Goal: Transaction & Acquisition: Purchase product/service

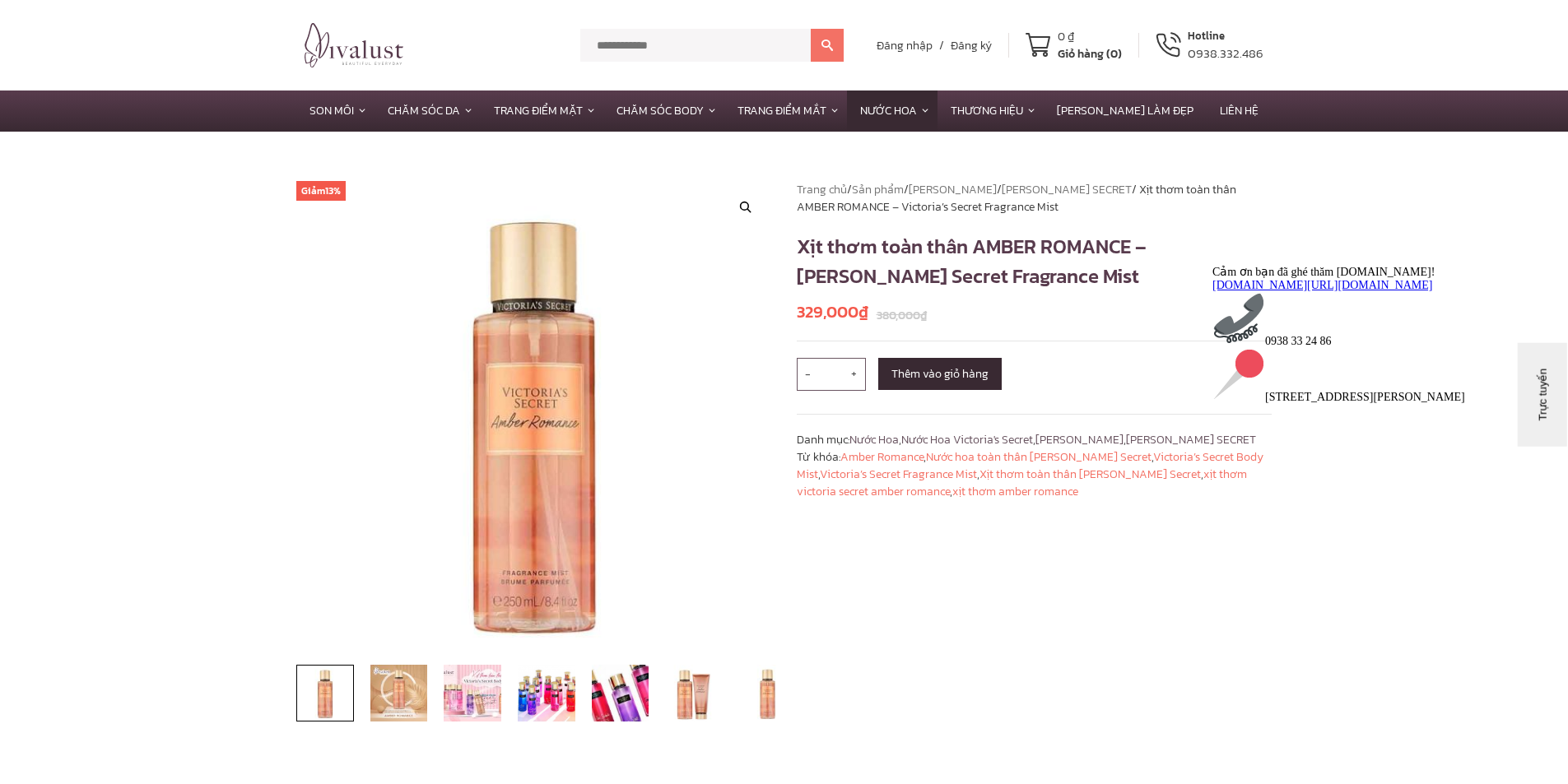
click at [644, 33] on input "text" at bounding box center [695, 45] width 230 height 33
type input "**********"
click at [811, 29] on button at bounding box center [827, 45] width 33 height 33
